Goal: Task Accomplishment & Management: Use online tool/utility

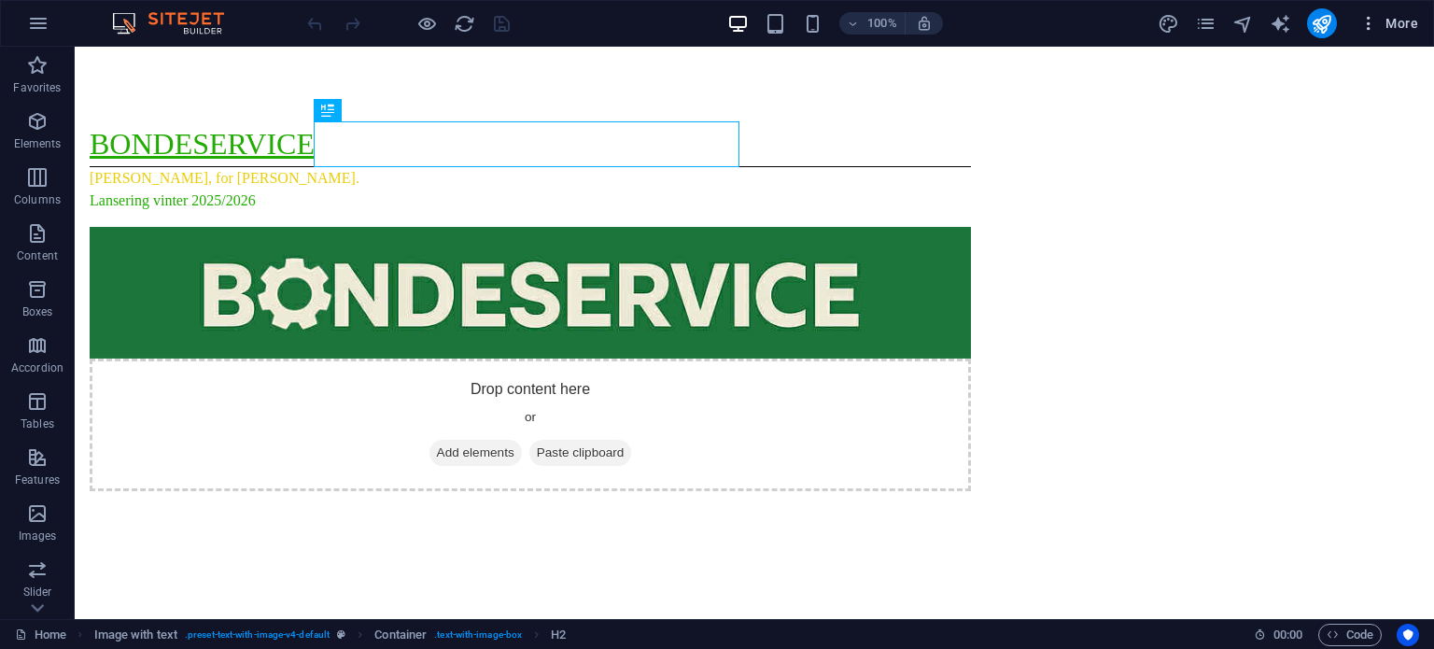
click at [1376, 19] on icon "button" at bounding box center [1368, 23] width 19 height 19
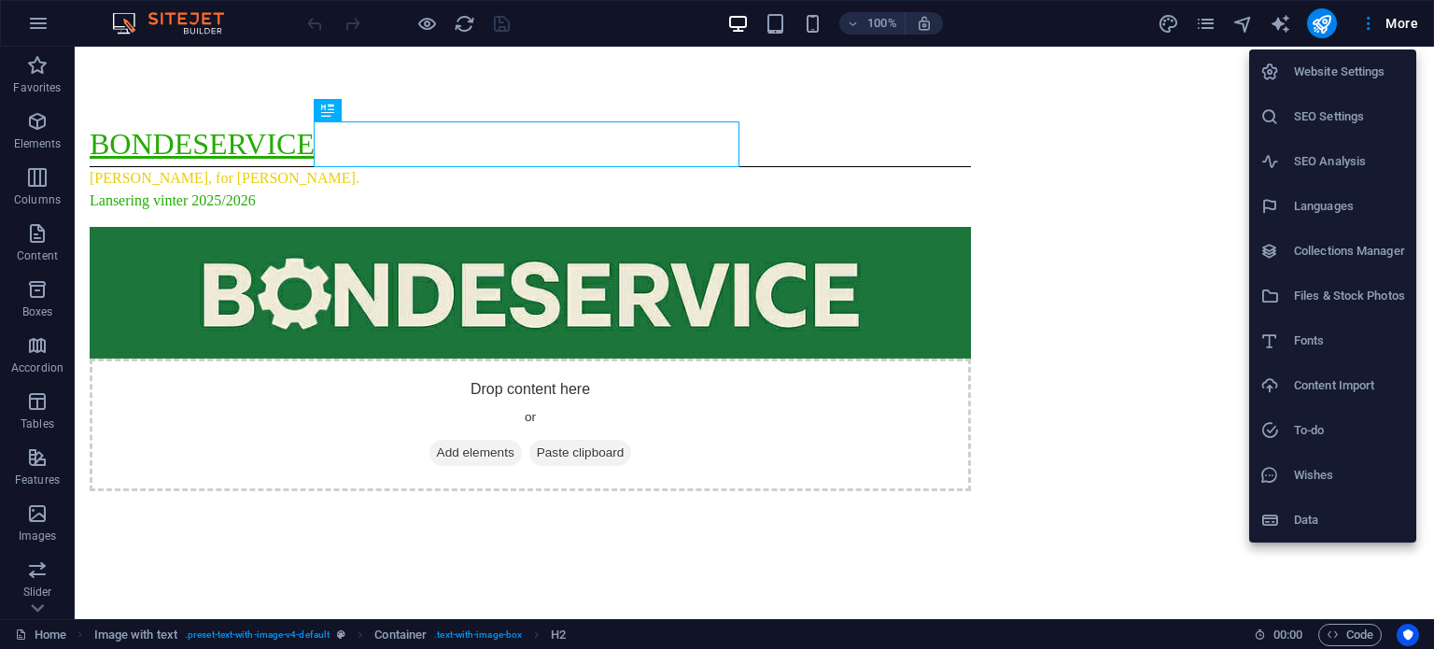
click at [1315, 86] on li "Website Settings" at bounding box center [1332, 71] width 167 height 45
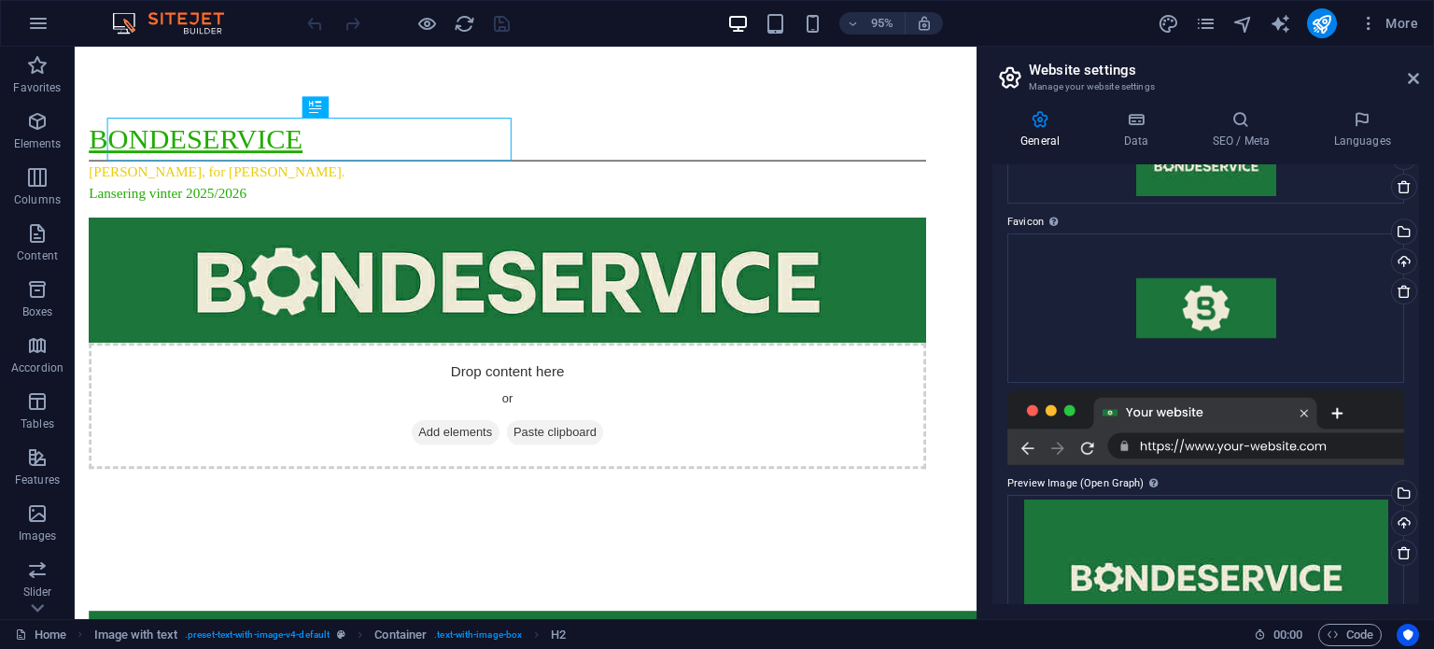
scroll to position [101, 0]
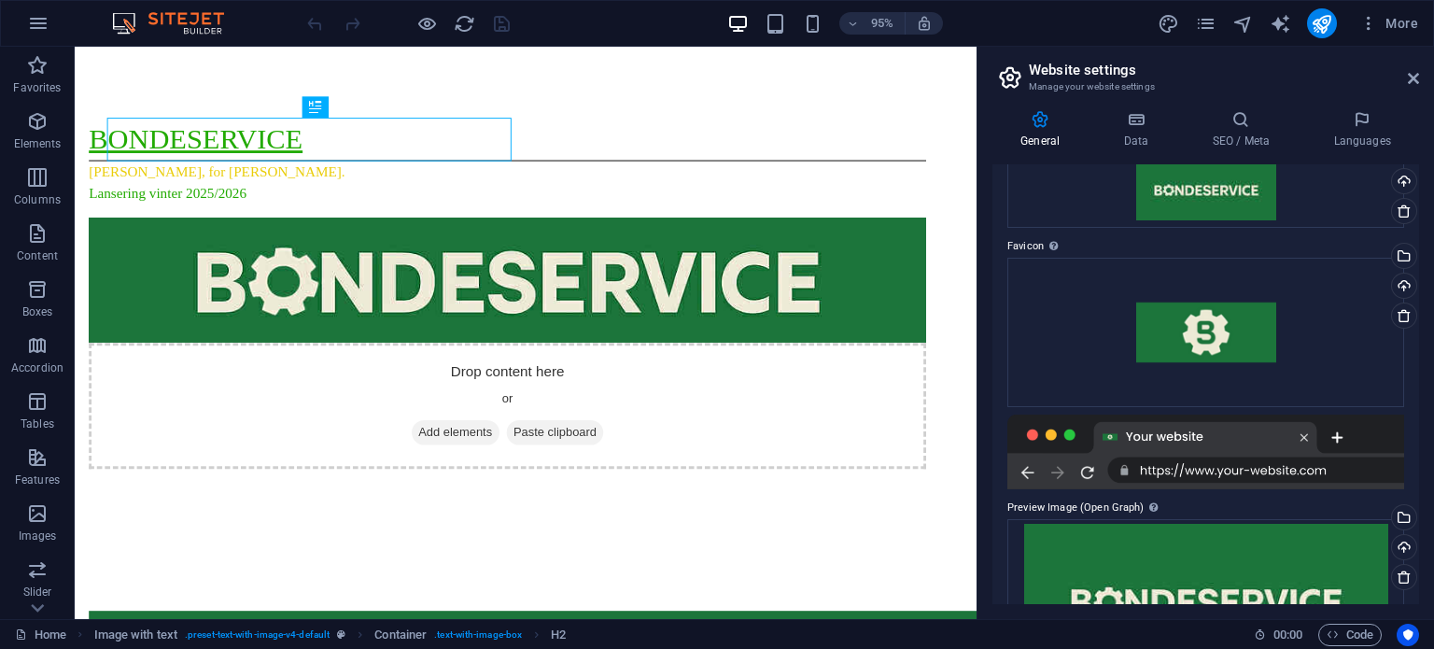
click at [617, 38] on div "95% More" at bounding box center [717, 23] width 1432 height 45
click at [1234, 314] on div "Drag files here, click to choose files or select files from Files or our free s…" at bounding box center [1205, 332] width 397 height 149
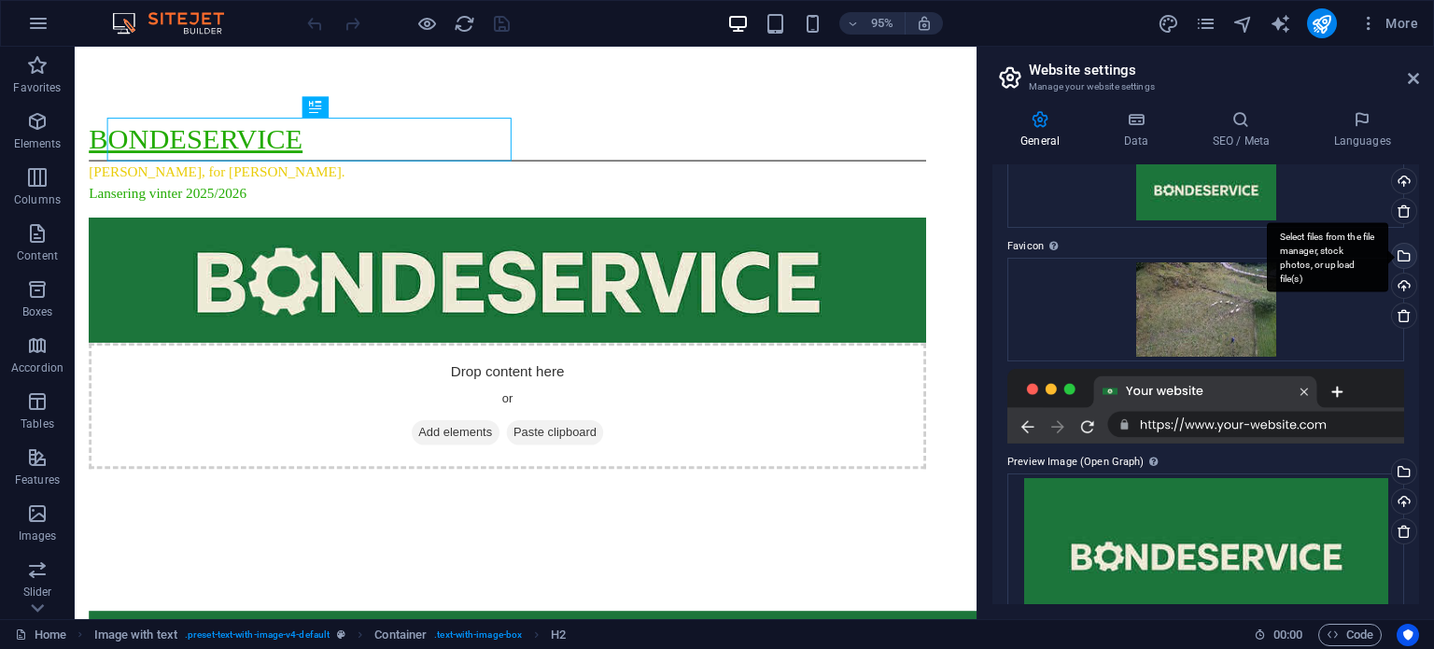
click at [1388, 259] on div "Select files from the file manager, stock photos, or upload file(s)" at bounding box center [1326, 257] width 121 height 70
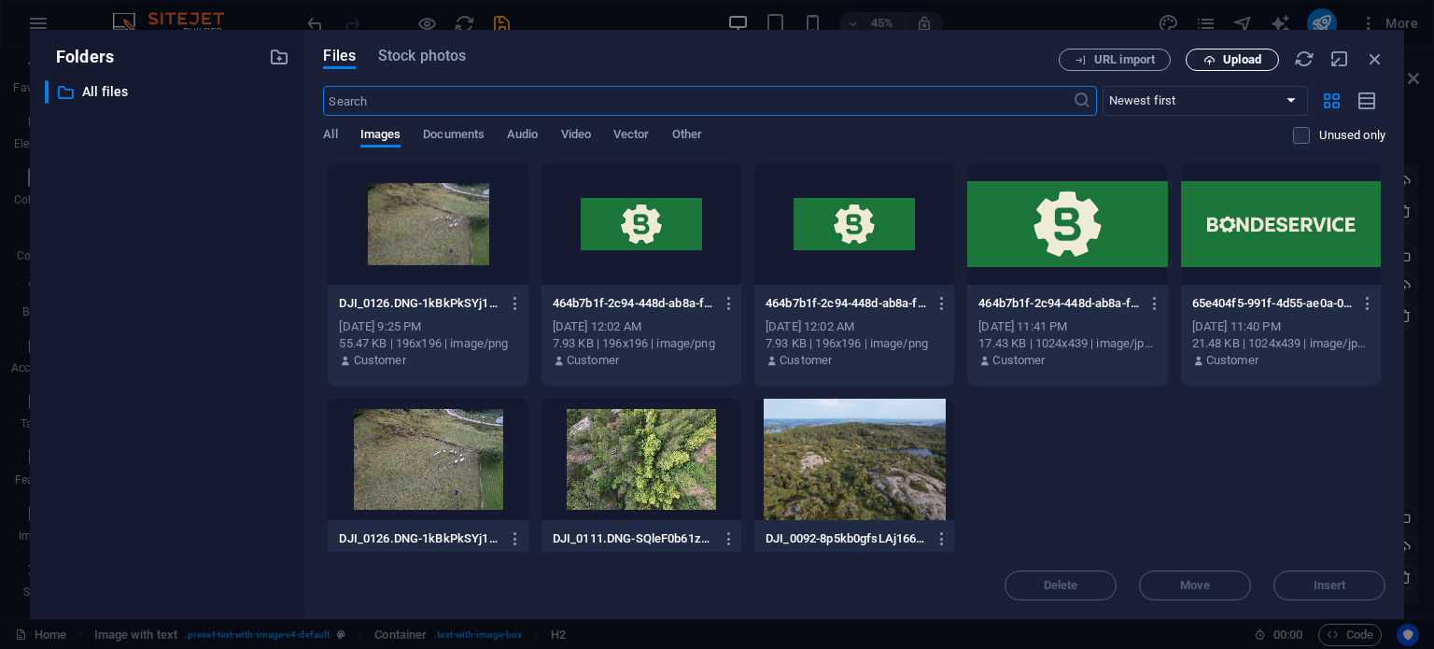
click at [1224, 54] on span "Upload" at bounding box center [1242, 59] width 38 height 11
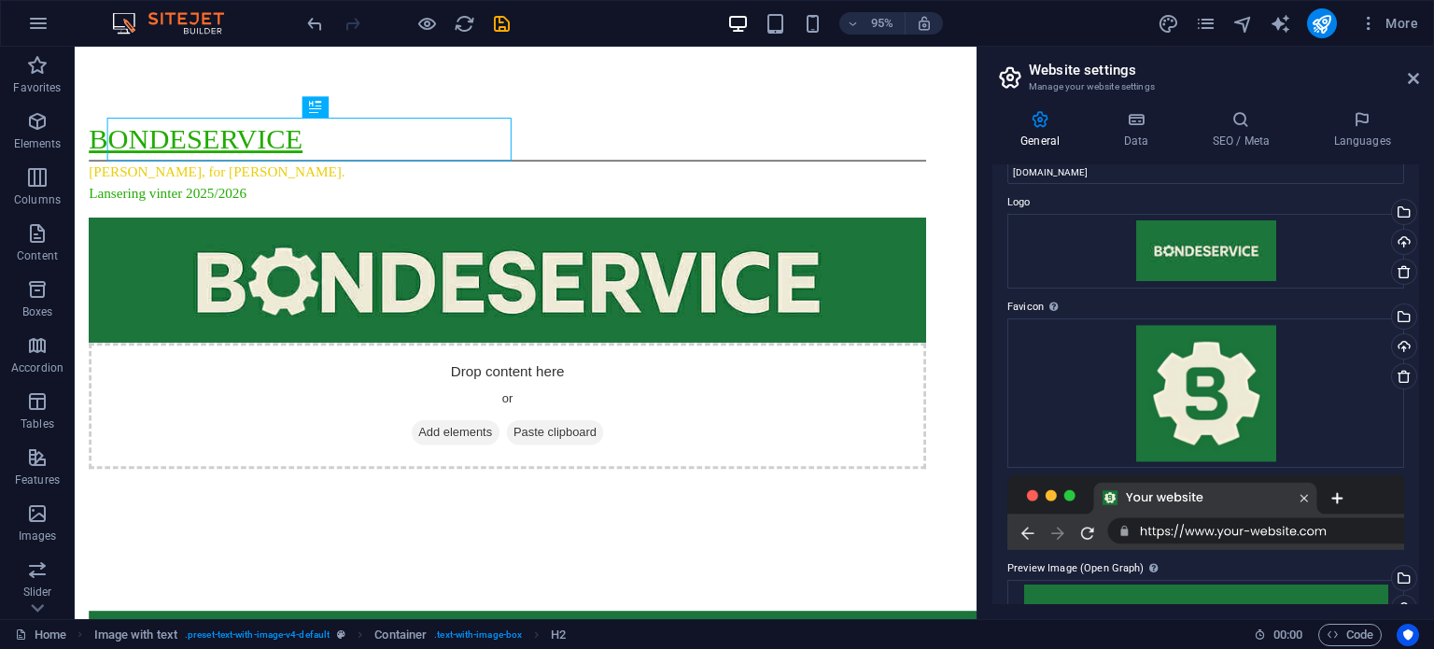
scroll to position [0, 0]
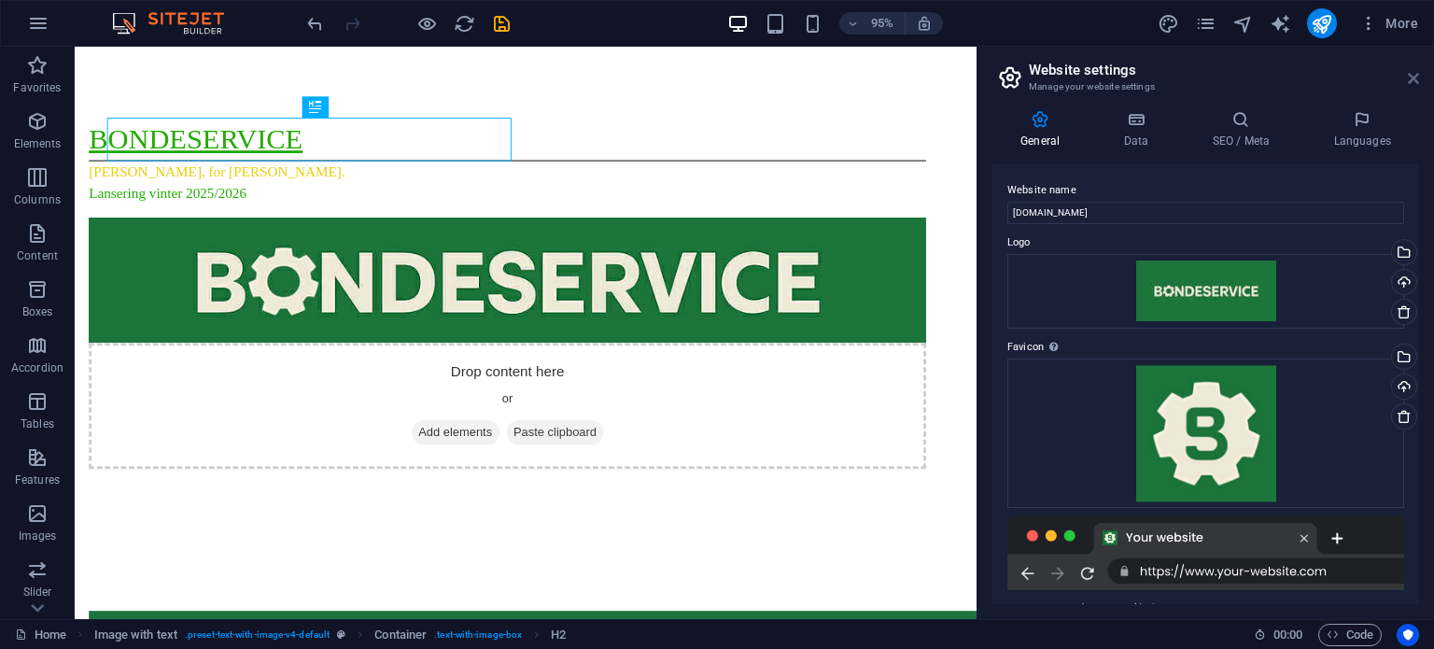
click at [1416, 76] on icon at bounding box center [1412, 78] width 11 height 15
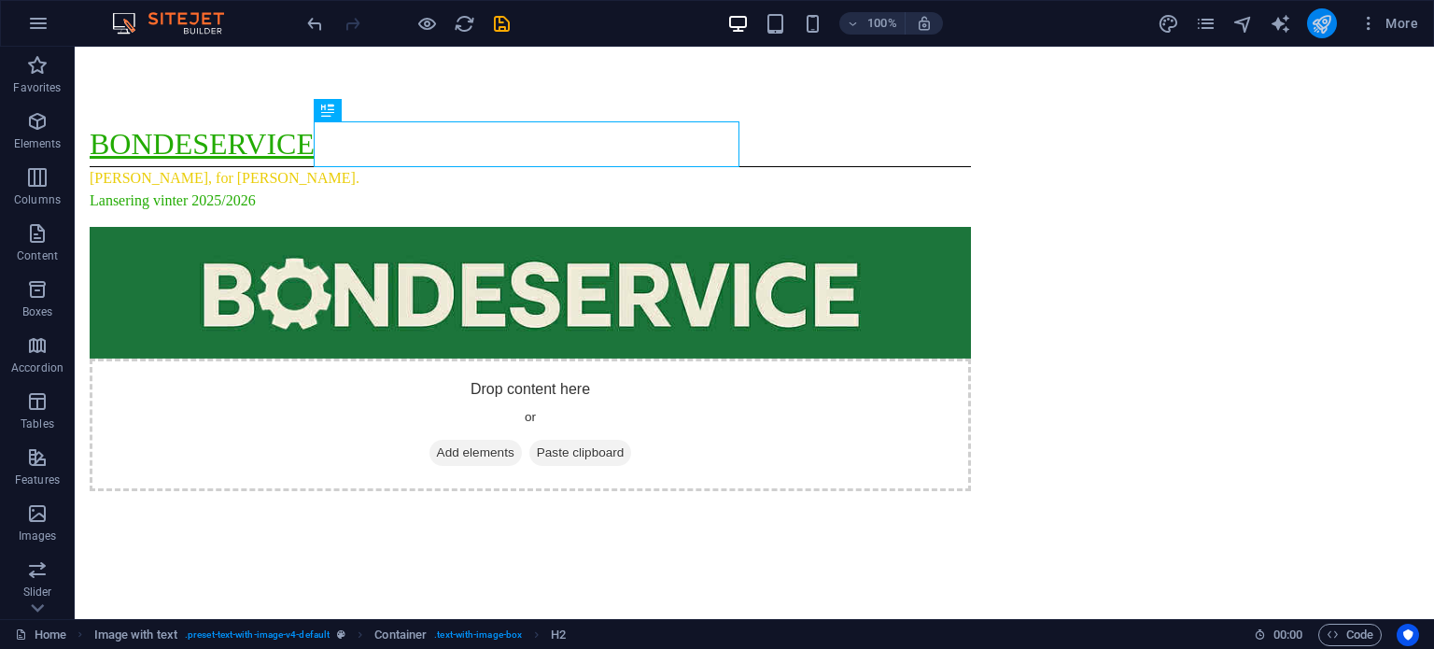
click at [1335, 25] on button "publish" at bounding box center [1322, 23] width 30 height 30
